Goal: Task Accomplishment & Management: Use online tool/utility

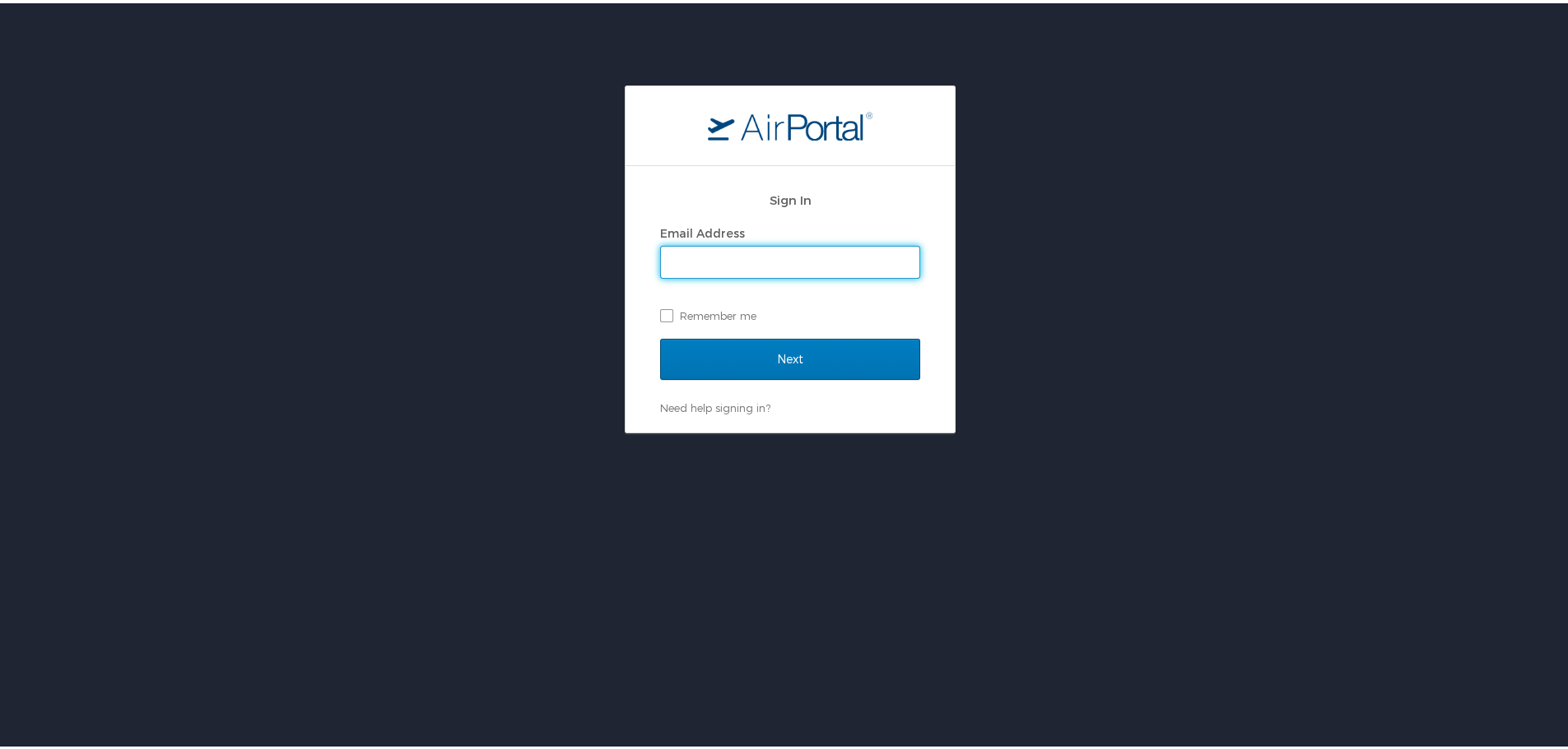
type input "eyanes@lsuhsc.edu"
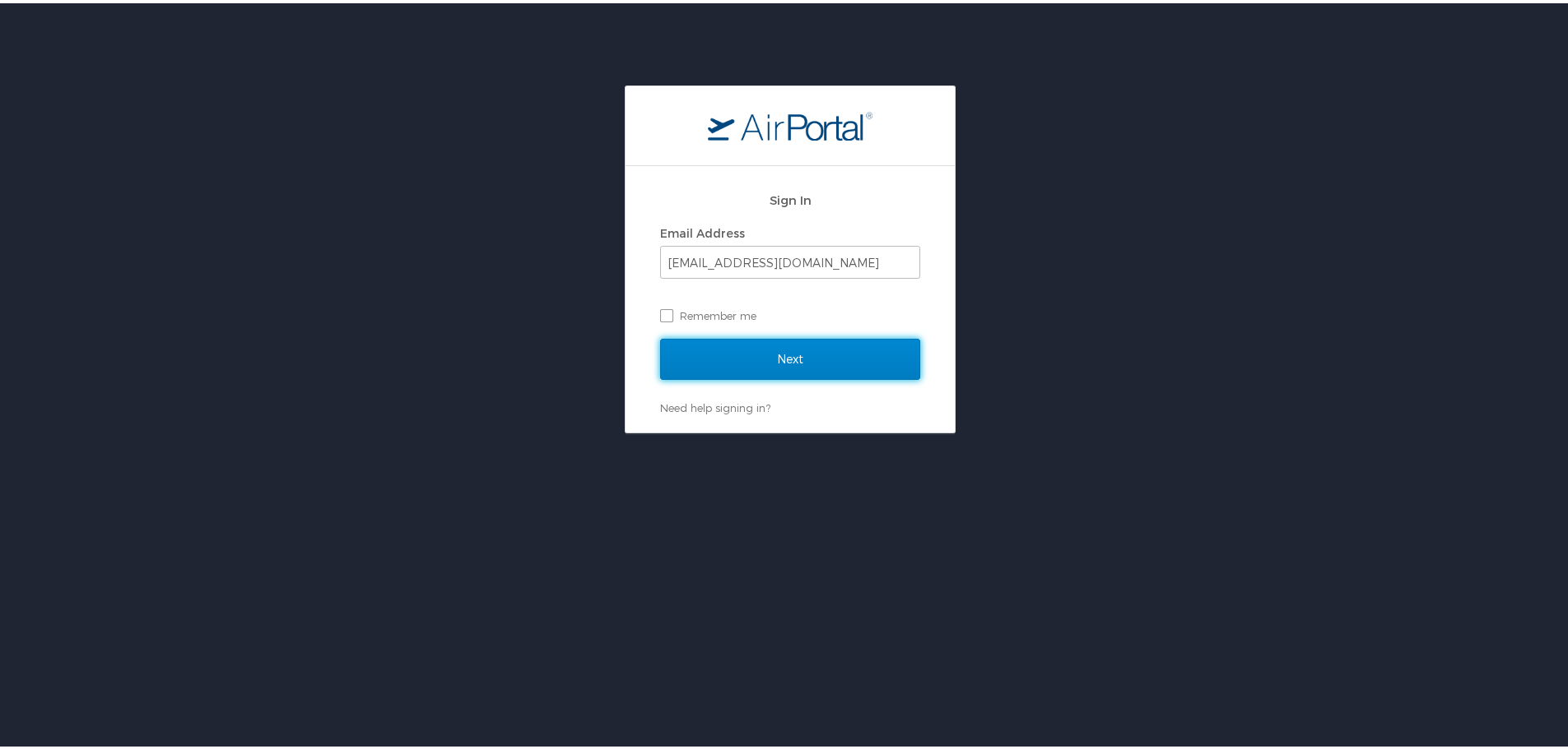
click at [784, 349] on input "Next" at bounding box center [790, 356] width 260 height 41
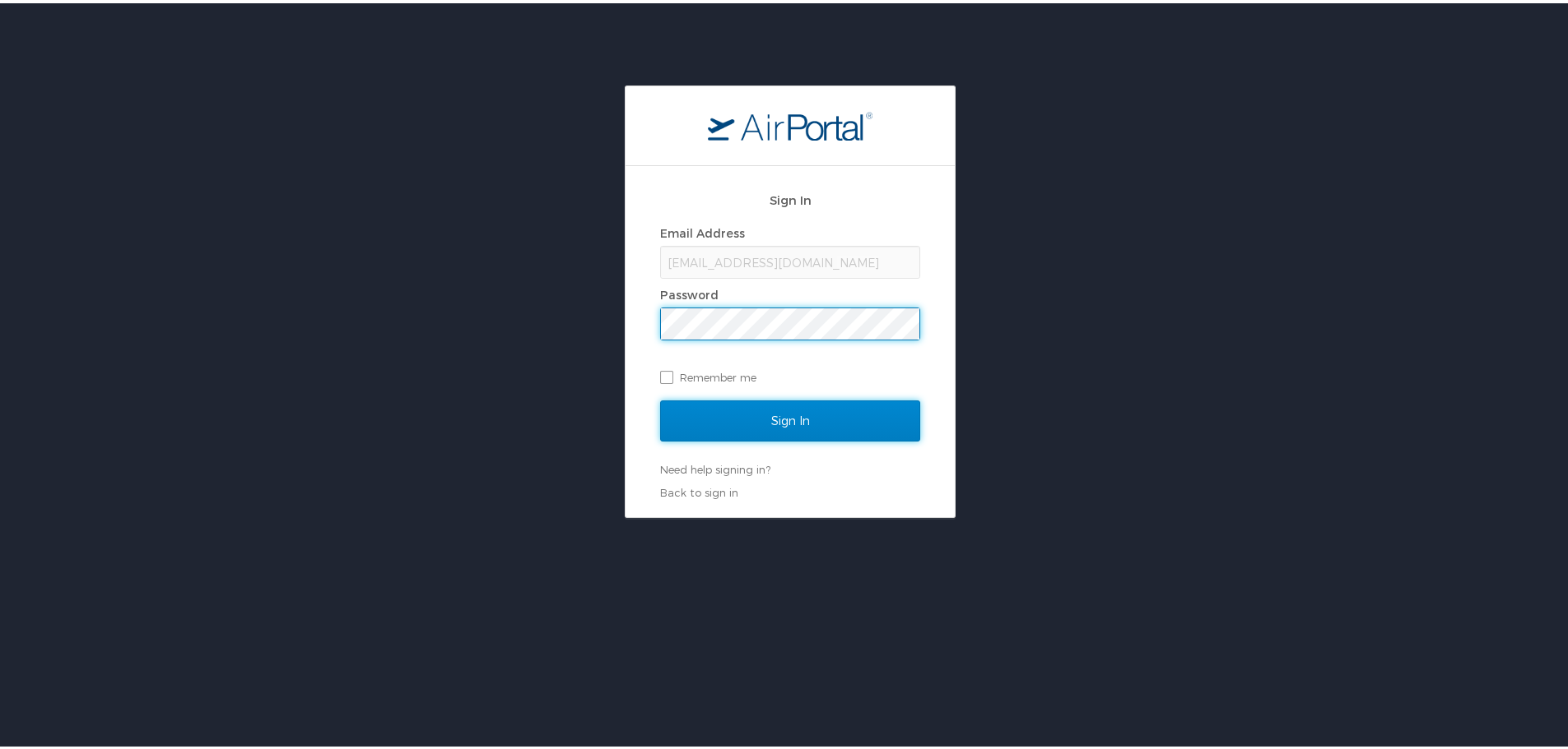
click at [757, 411] on input "Sign In" at bounding box center [790, 417] width 260 height 41
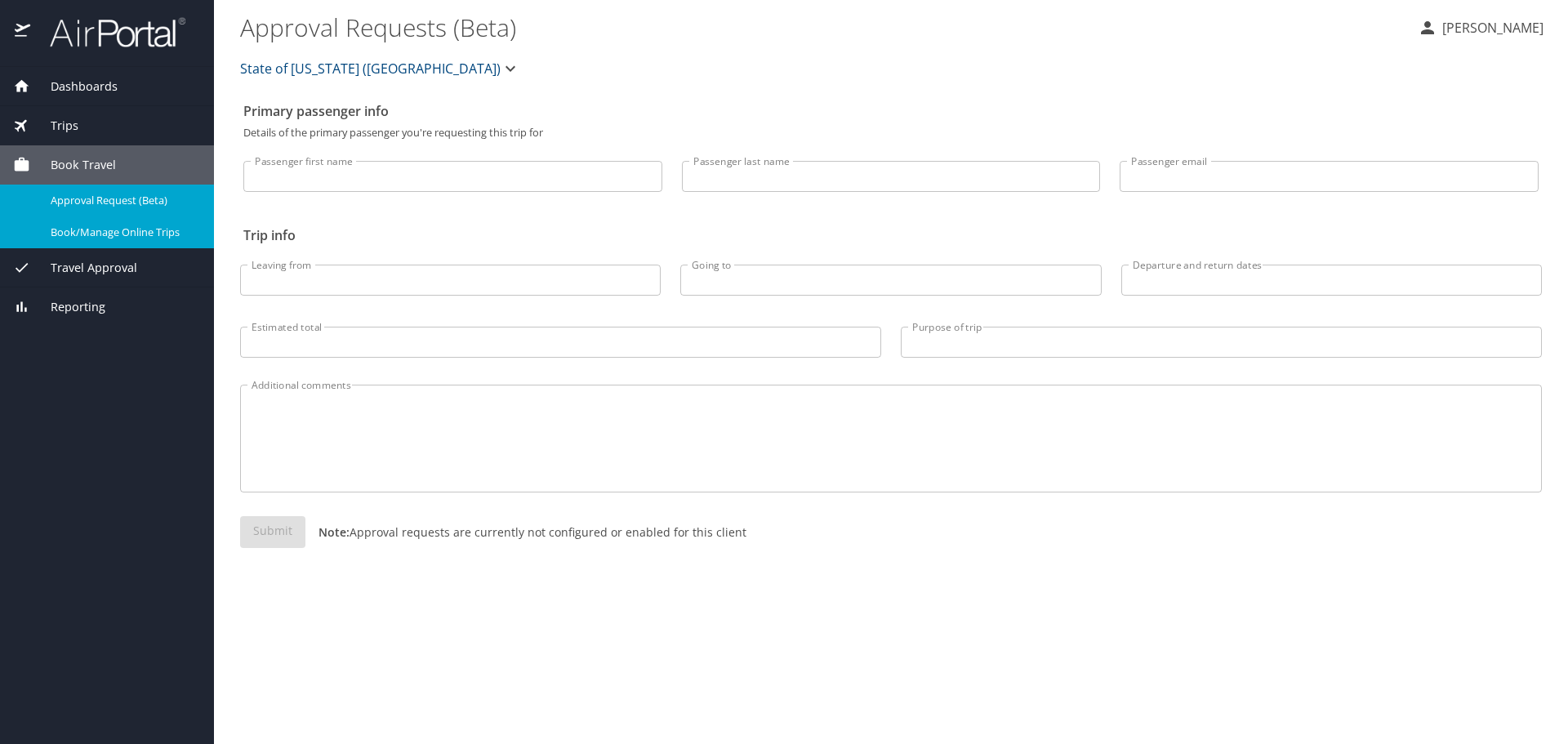
click at [134, 230] on span "Book/Manage Online Trips" at bounding box center [122, 232] width 144 height 16
